Goal: Information Seeking & Learning: Learn about a topic

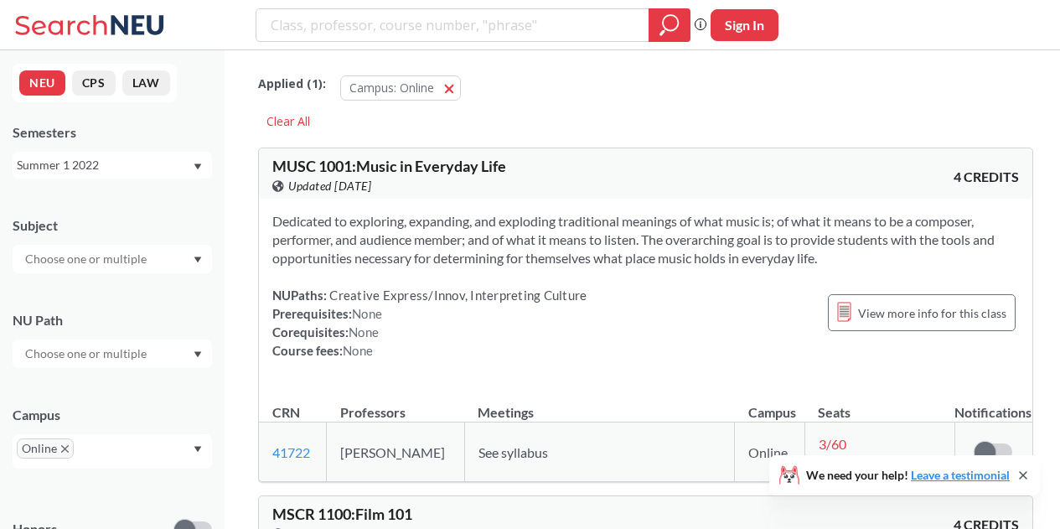
click at [126, 158] on div "Summer 1 2022" at bounding box center [104, 165] width 175 height 18
click at [112, 203] on div "Fall 2025" at bounding box center [116, 202] width 189 height 18
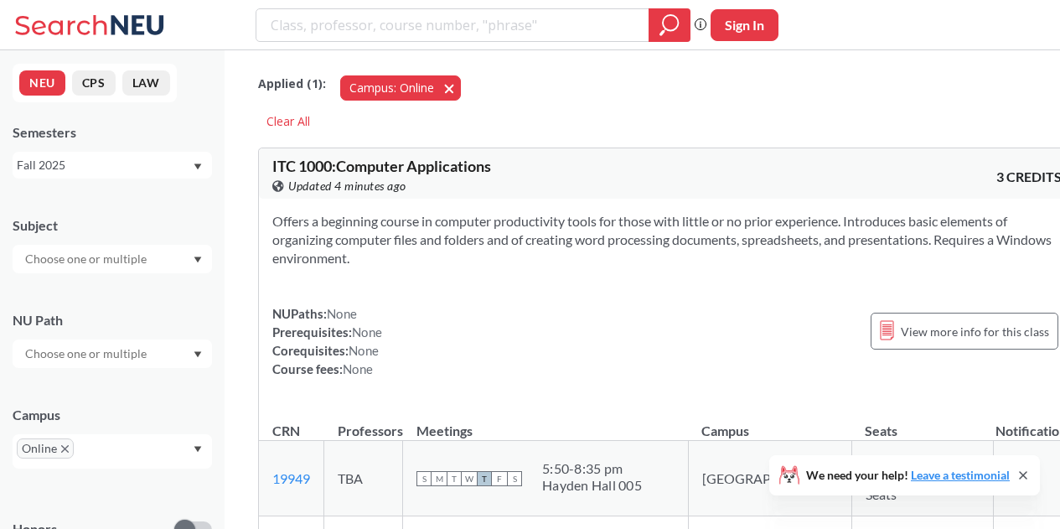
click at [447, 94] on button "Campus: Online Online" at bounding box center [400, 87] width 121 height 25
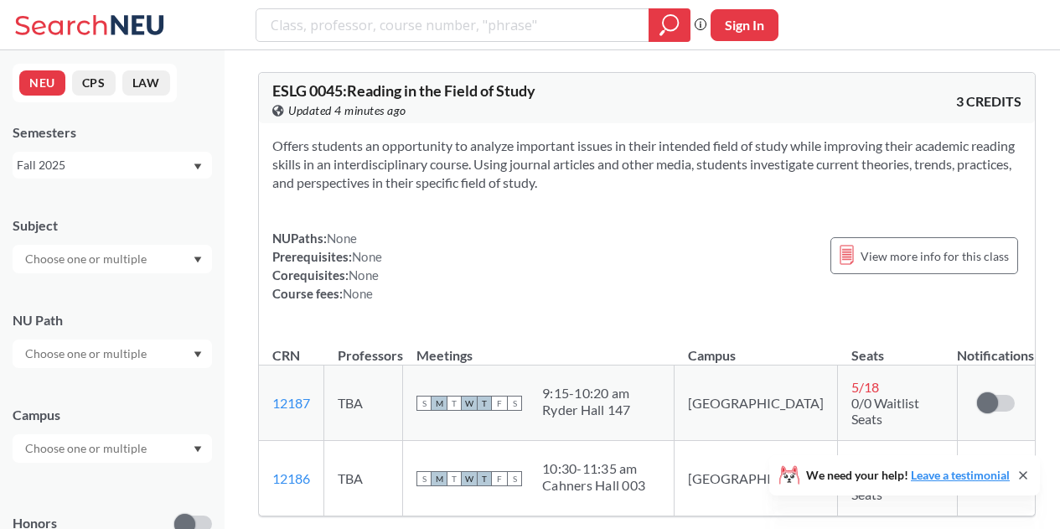
click at [77, 360] on input "text" at bounding box center [87, 353] width 141 height 20
click at [91, 315] on div "NU Path" at bounding box center [112, 320] width 199 height 18
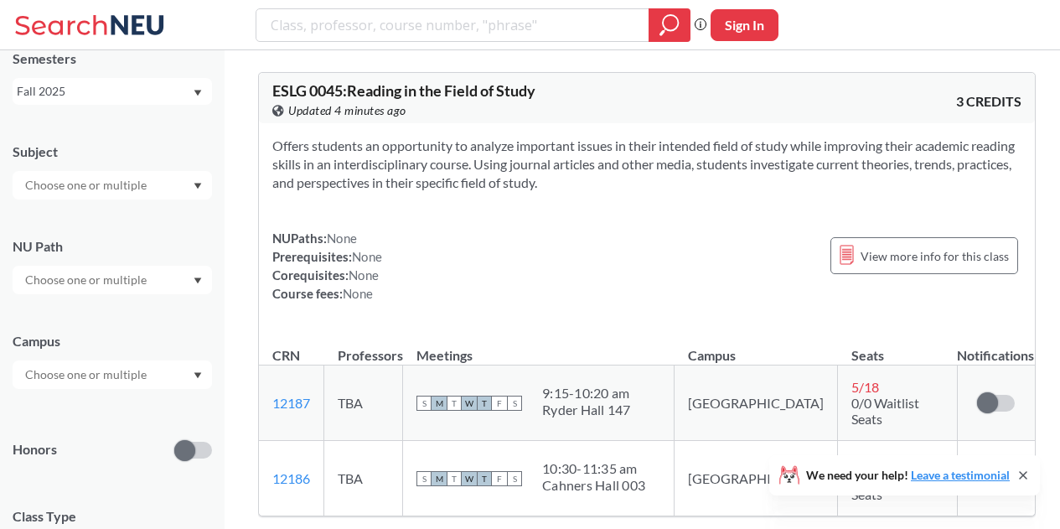
scroll to position [168, 0]
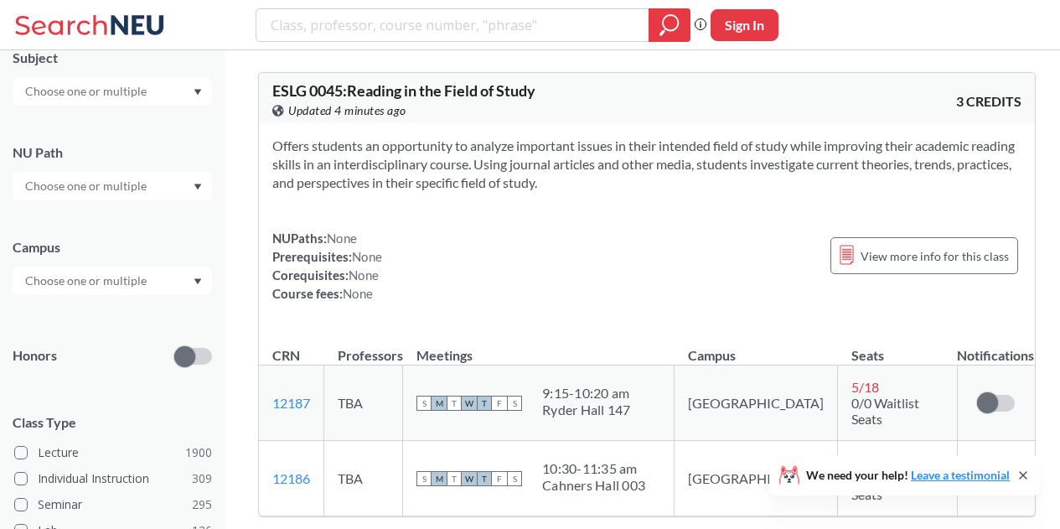
click at [96, 279] on input "text" at bounding box center [87, 281] width 141 height 20
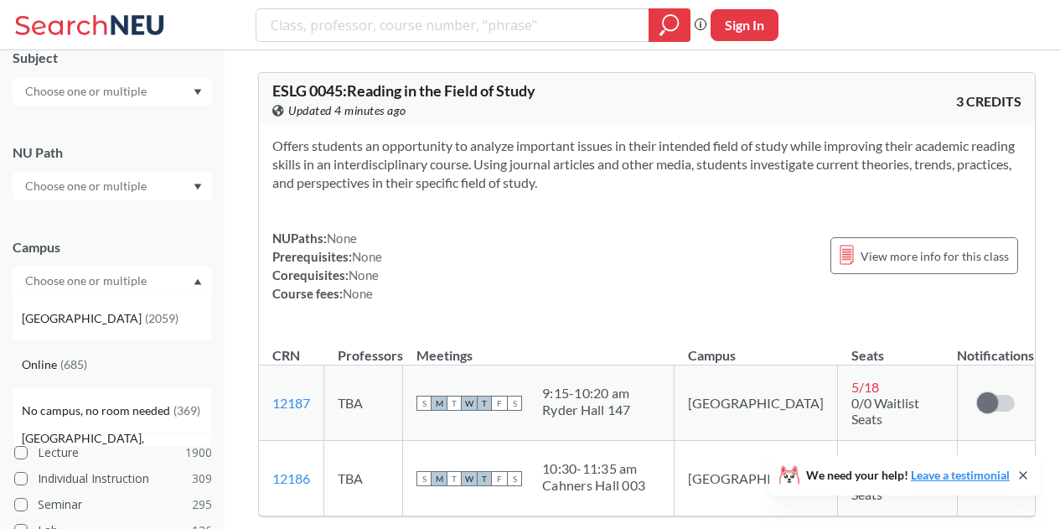
click at [89, 361] on div "Online ( 685 )" at bounding box center [116, 364] width 189 height 18
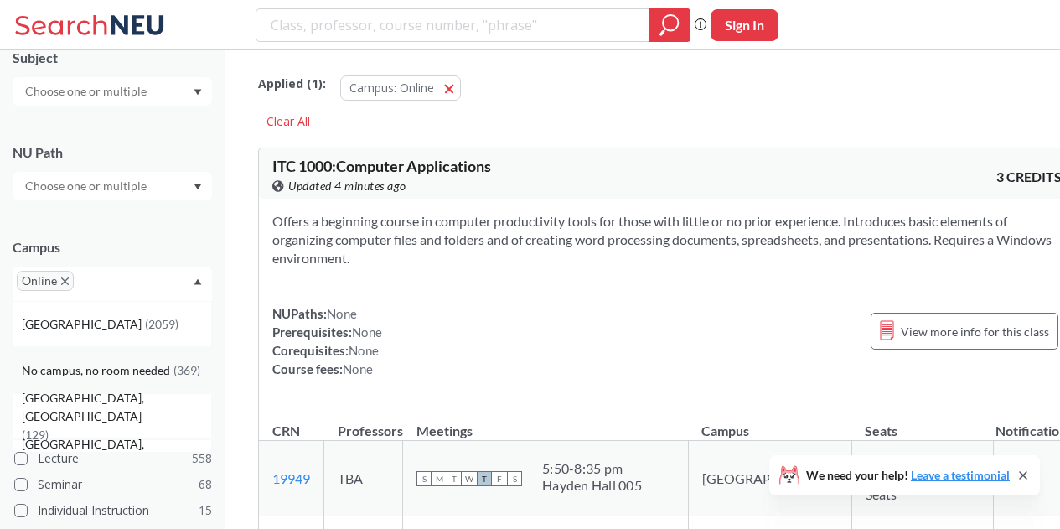
click at [101, 367] on span "No campus, no room needed" at bounding box center [98, 370] width 152 height 18
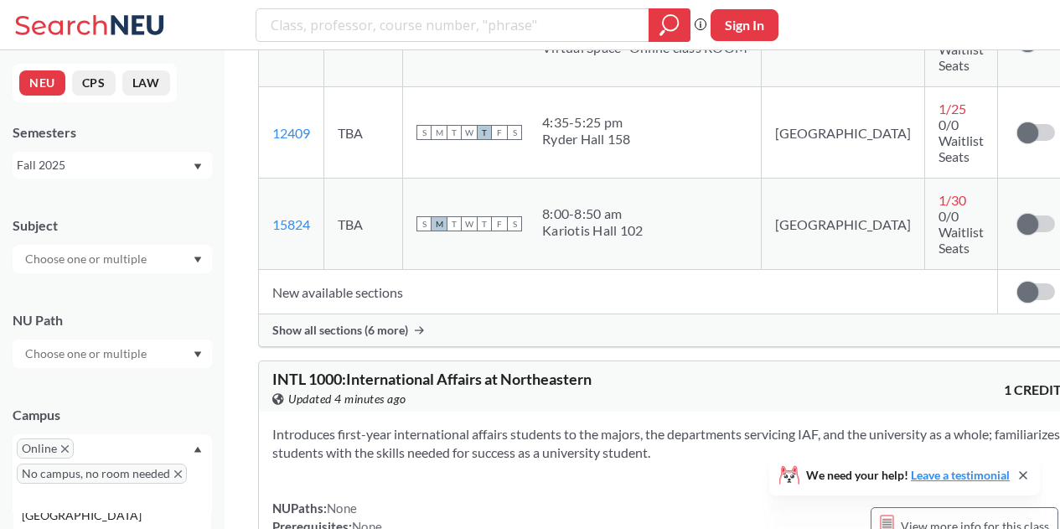
click at [61, 257] on input "text" at bounding box center [87, 259] width 141 height 20
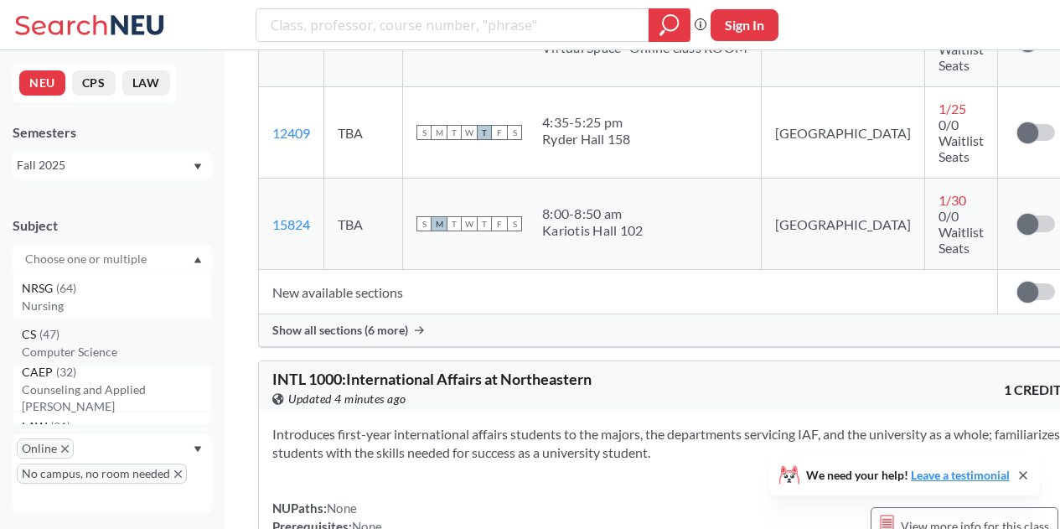
click at [44, 351] on p "Computer Science" at bounding box center [116, 351] width 189 height 17
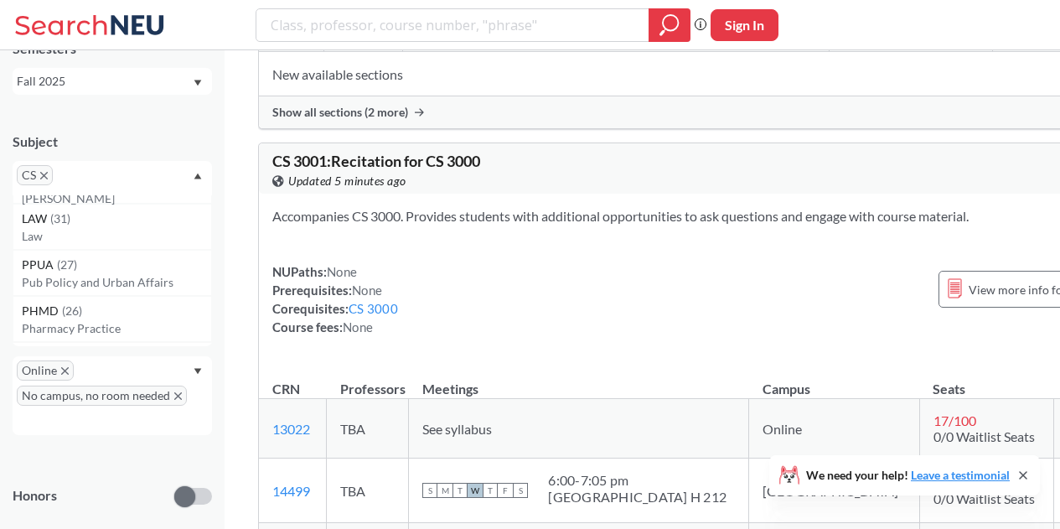
scroll to position [2011, 0]
